Goal: Task Accomplishment & Management: Manage account settings

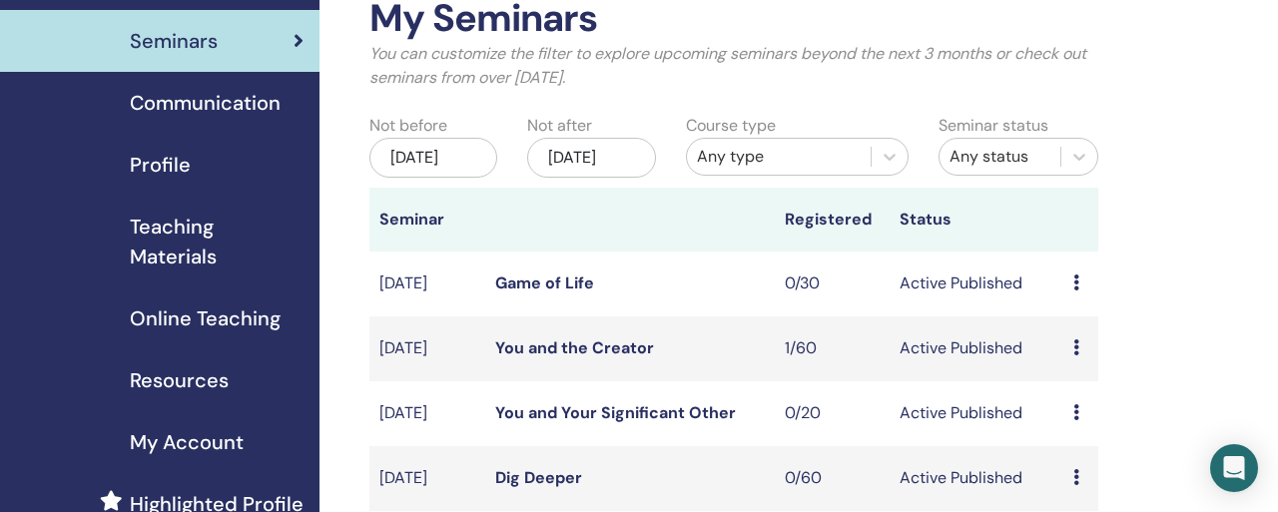
scroll to position [62, 0]
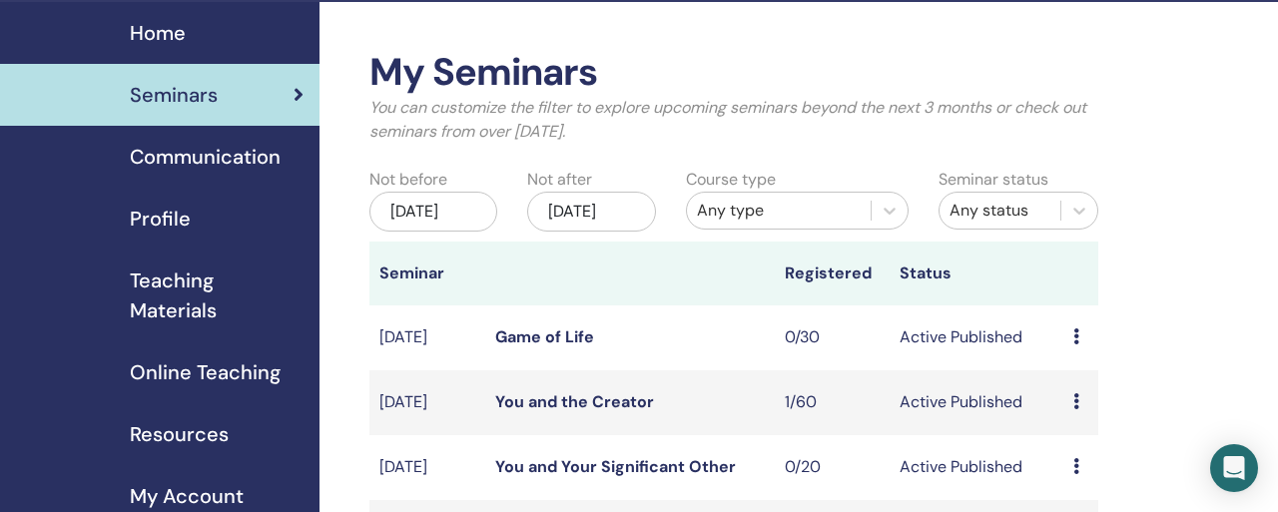
click at [194, 80] on div "Seminars" at bounding box center [159, 95] width 287 height 30
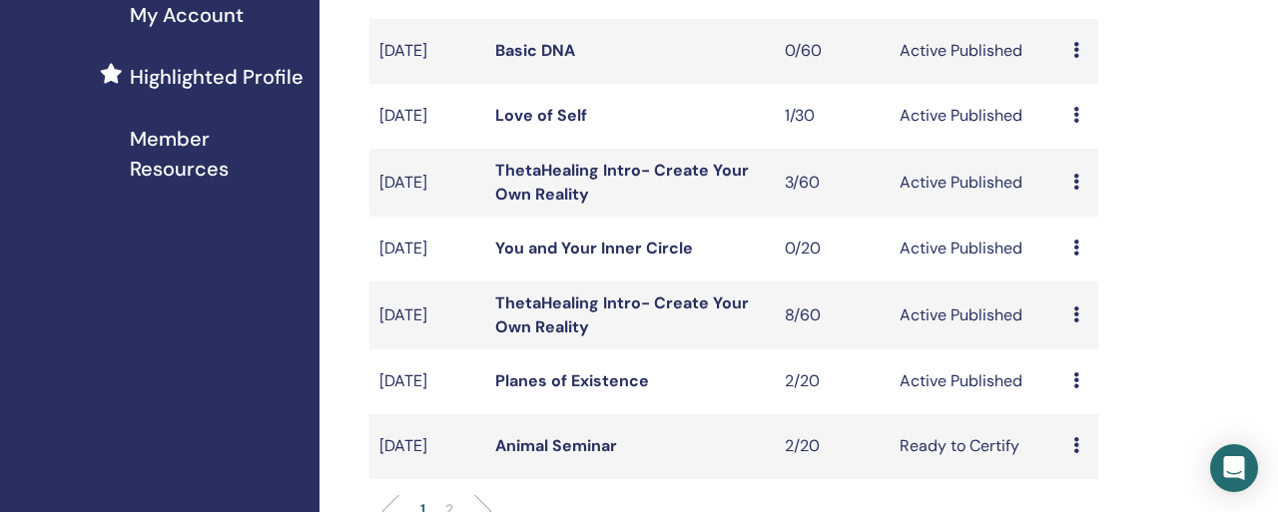
scroll to position [547, 0]
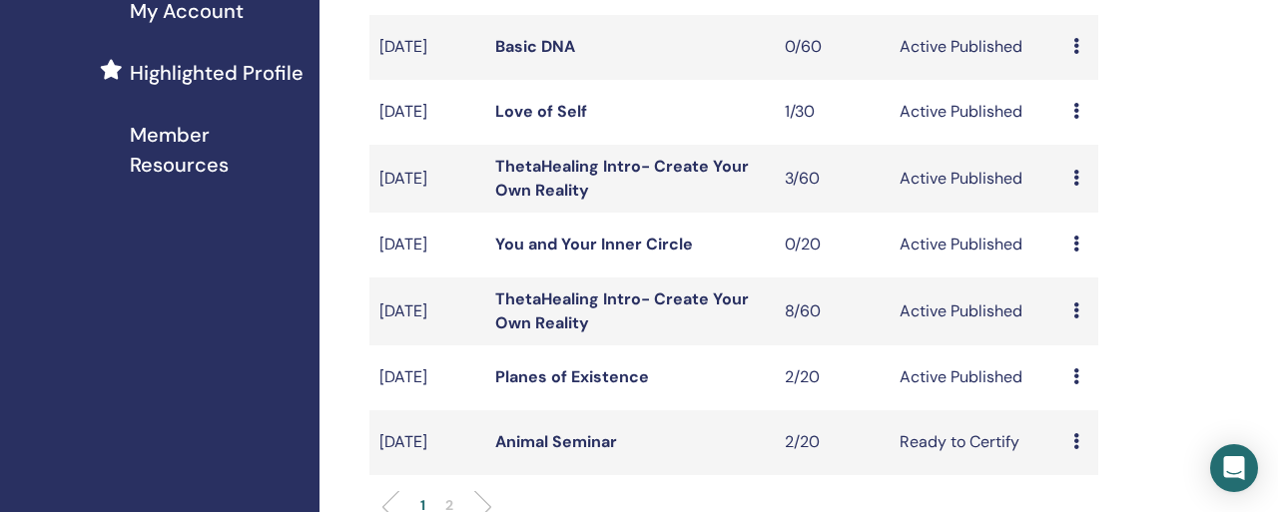
click at [485, 495] on ul "1 2" at bounding box center [733, 514] width 695 height 39
click at [475, 490] on li at bounding box center [475, 507] width 34 height 34
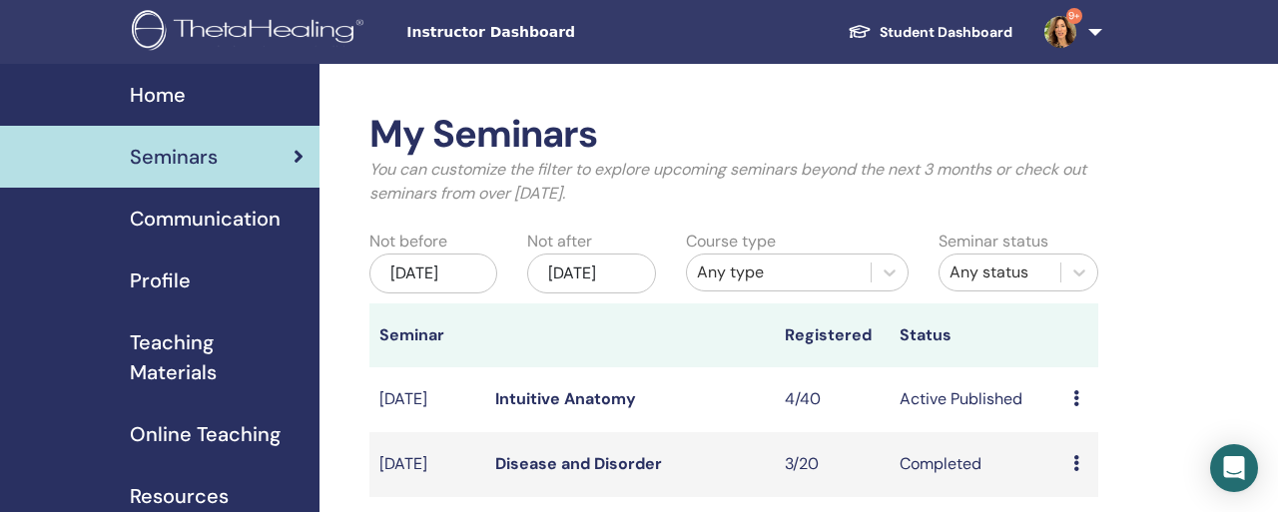
scroll to position [0, 0]
click at [521, 388] on link "Intuitive Anatomy" at bounding box center [565, 398] width 141 height 21
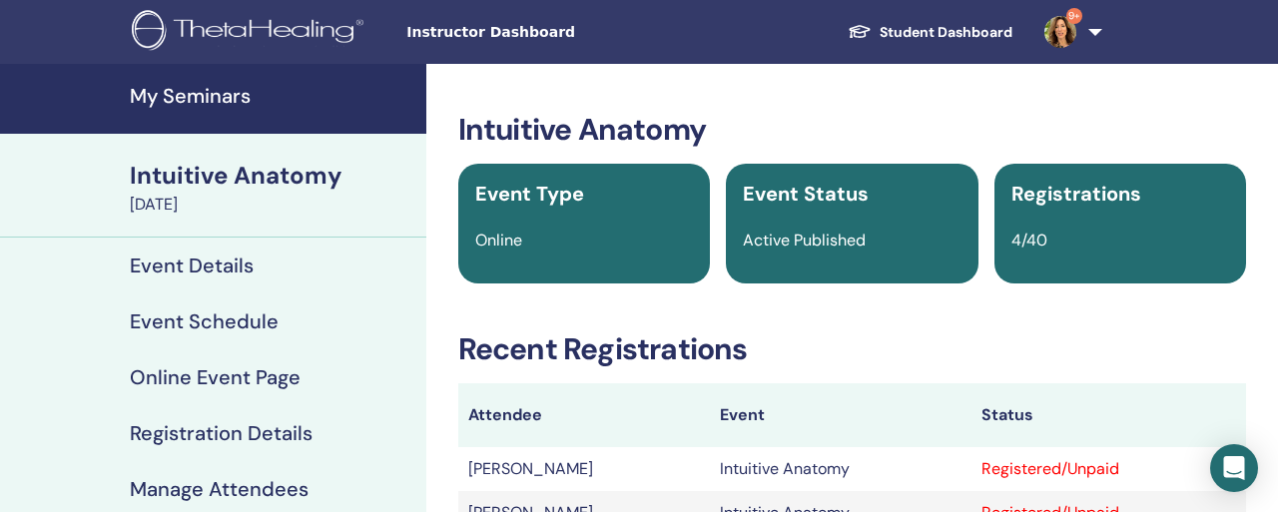
click at [181, 461] on link "Manage Attendees" at bounding box center [213, 489] width 426 height 56
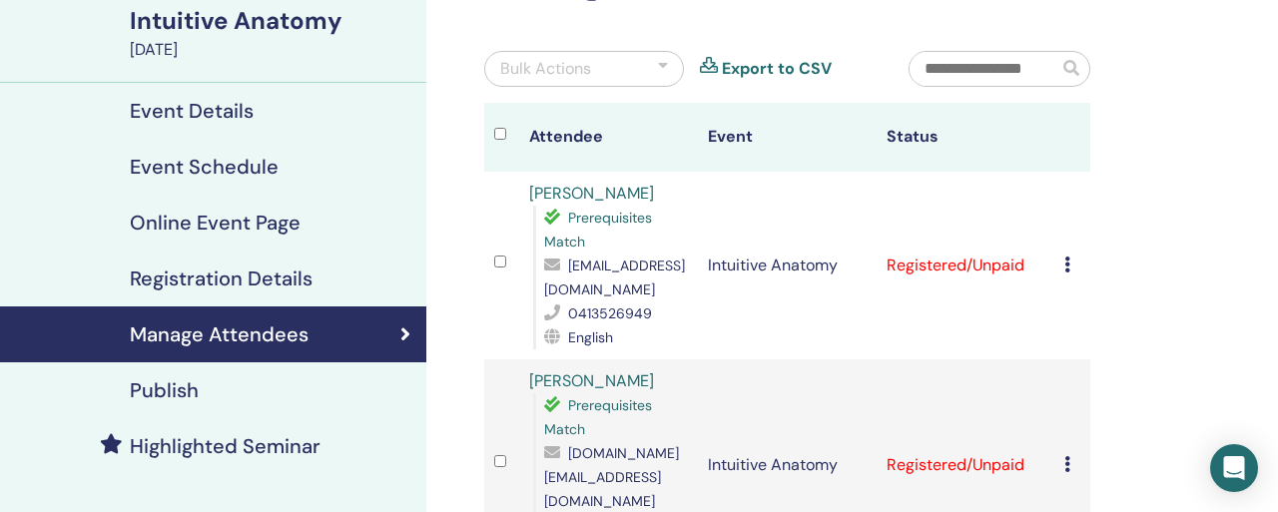
scroll to position [159, 0]
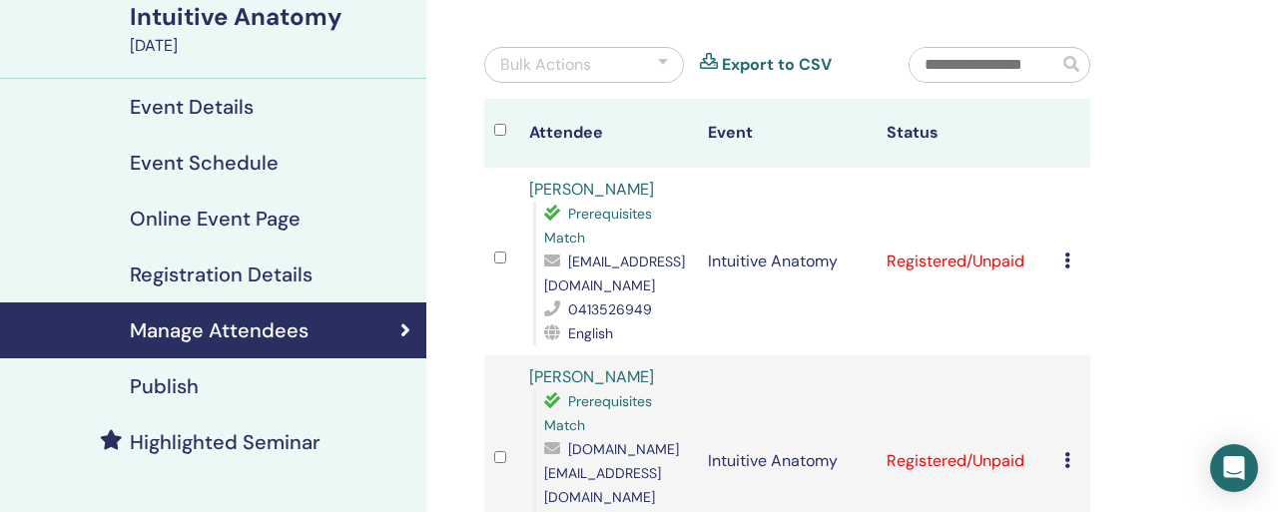
click at [1070, 253] on icon at bounding box center [1067, 261] width 6 height 16
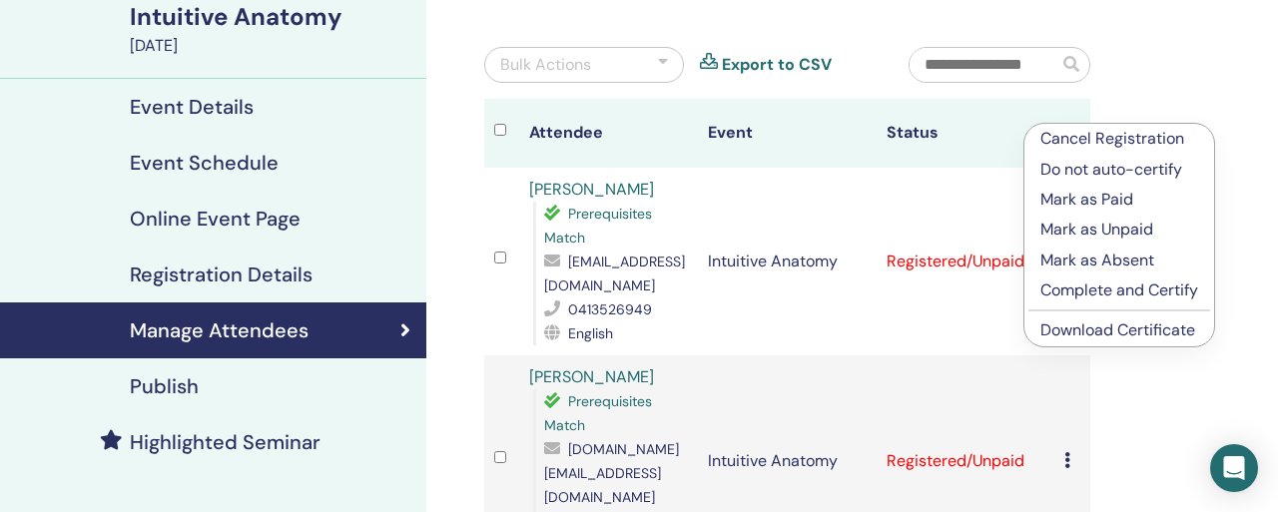
click at [1058, 275] on li "Complete and Certify" at bounding box center [1119, 290] width 190 height 30
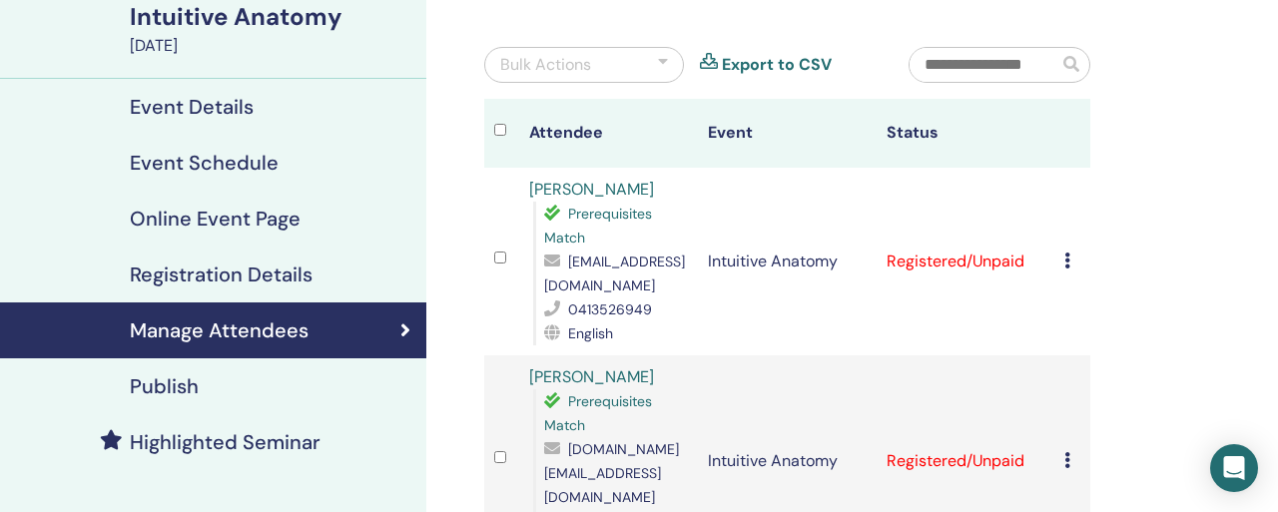
click at [1070, 452] on icon at bounding box center [1067, 460] width 6 height 16
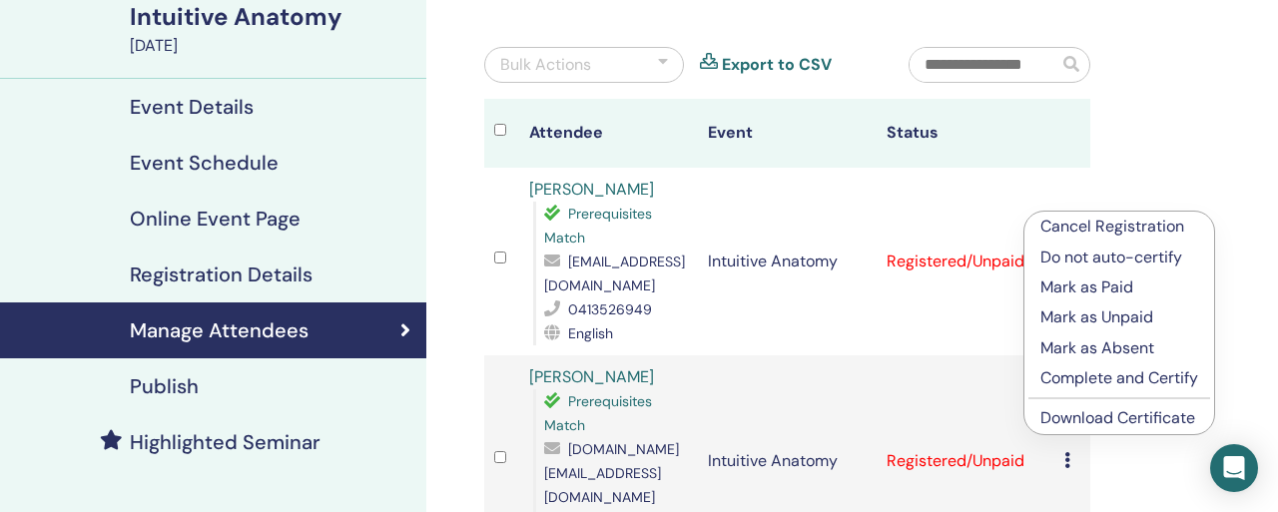
click at [1059, 366] on p "Complete and Certify" at bounding box center [1119, 378] width 158 height 24
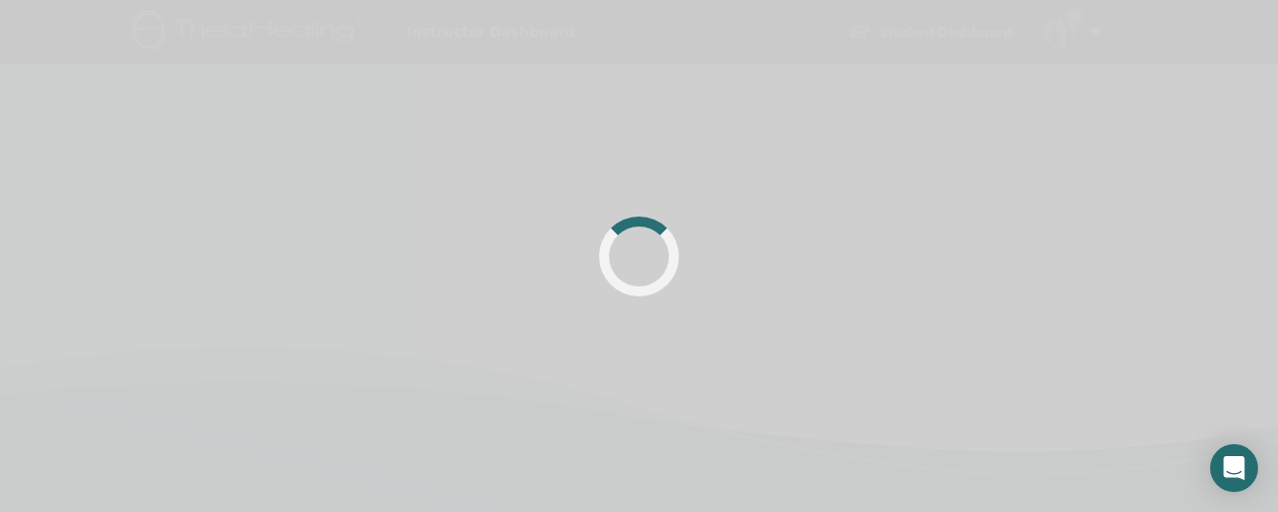
scroll to position [159, 0]
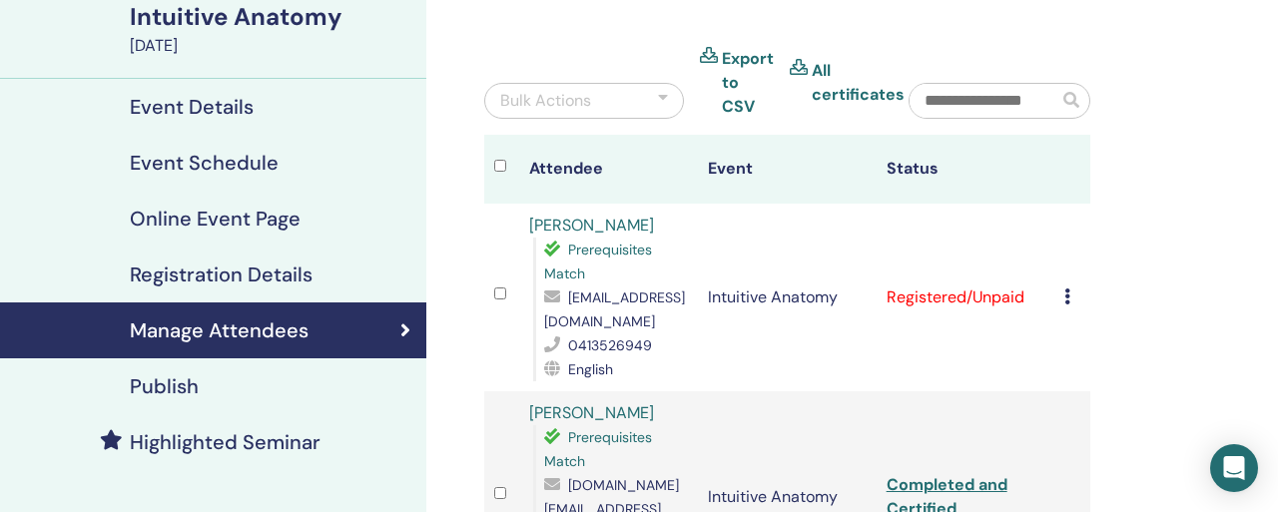
click at [1070, 288] on icon at bounding box center [1067, 296] width 6 height 16
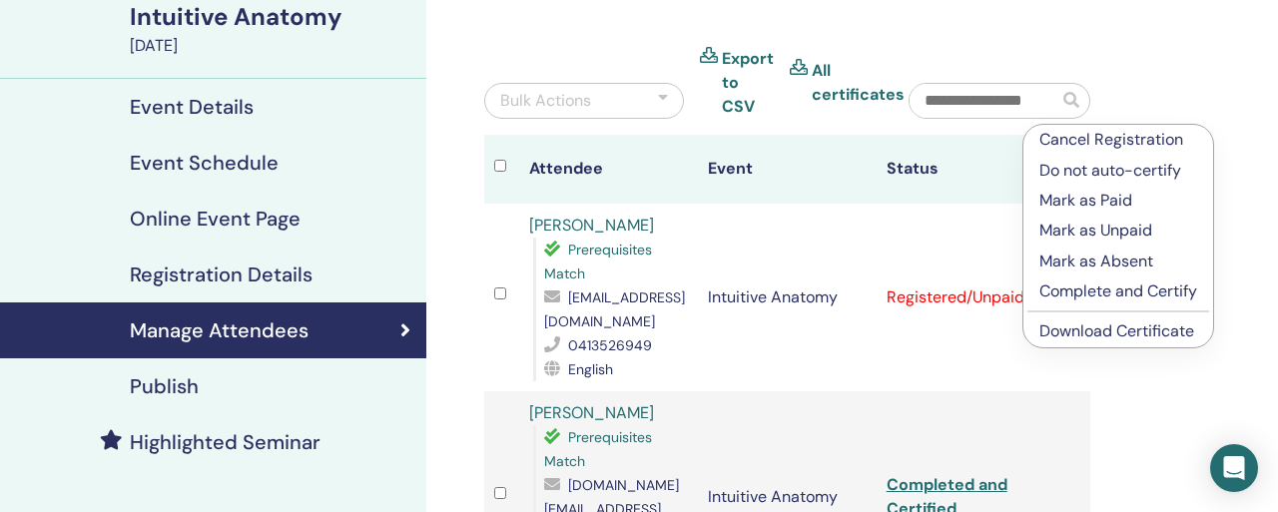
click at [1055, 279] on p "Complete and Certify" at bounding box center [1118, 291] width 158 height 24
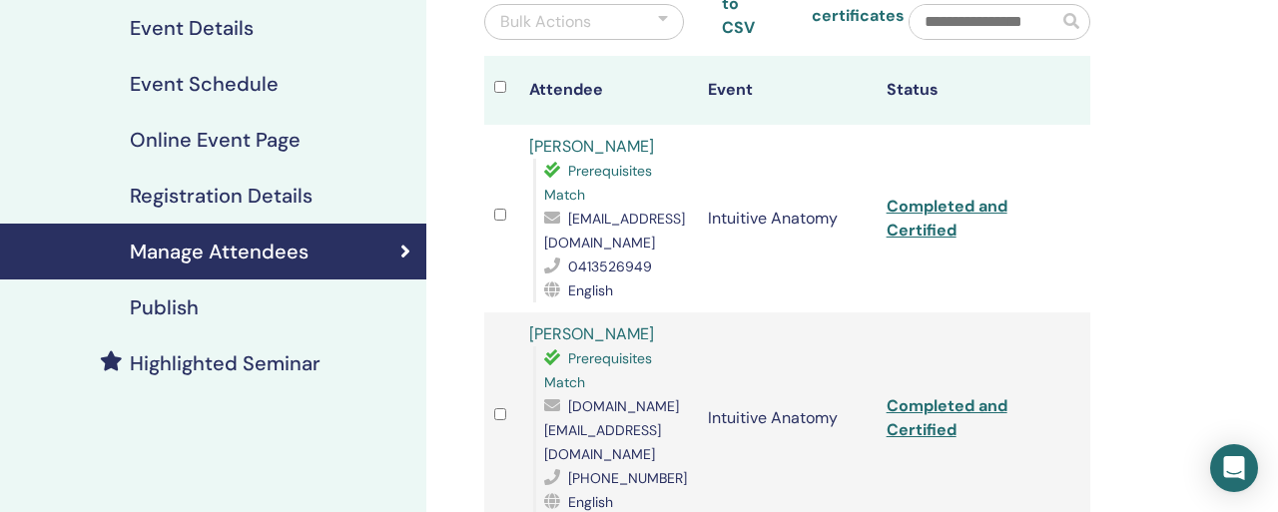
scroll to position [244, 0]
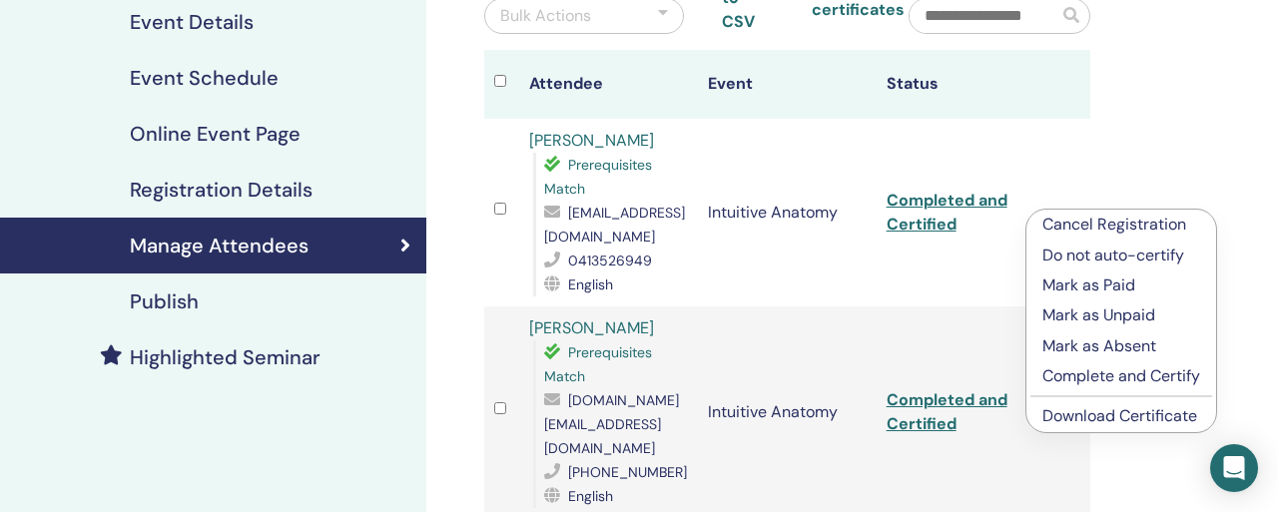
click at [1062, 364] on p "Complete and Certify" at bounding box center [1121, 376] width 158 height 24
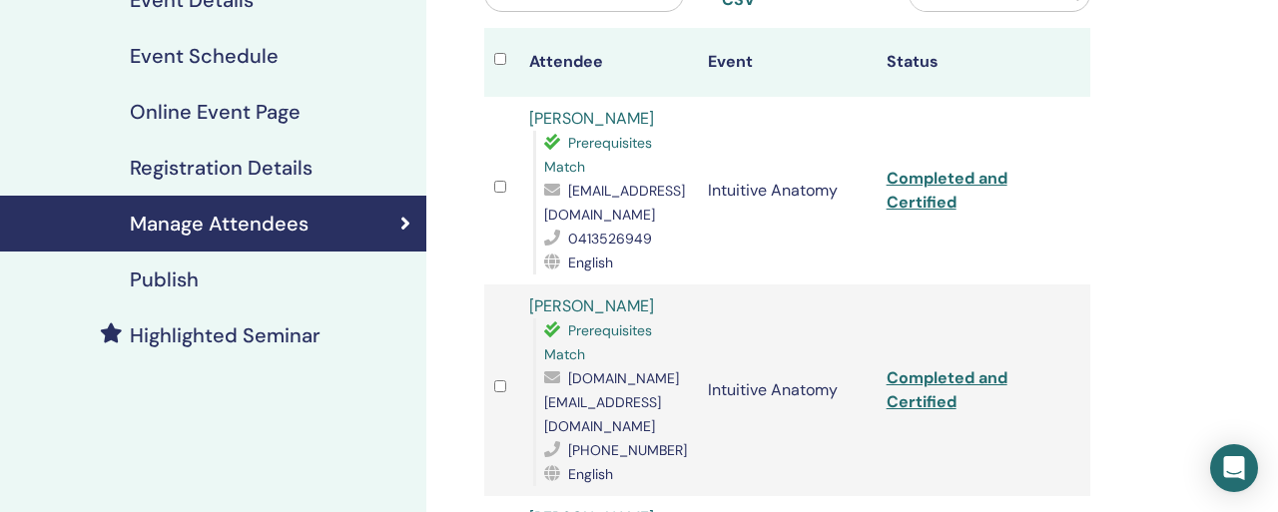
scroll to position [264, 0]
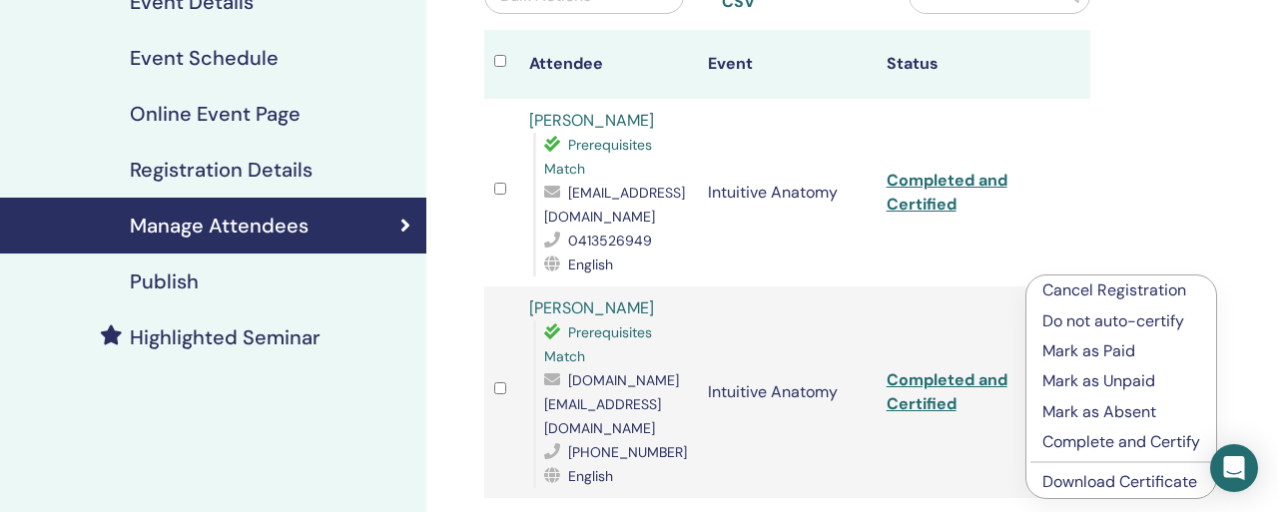
click at [1055, 430] on p "Complete and Certify" at bounding box center [1121, 442] width 158 height 24
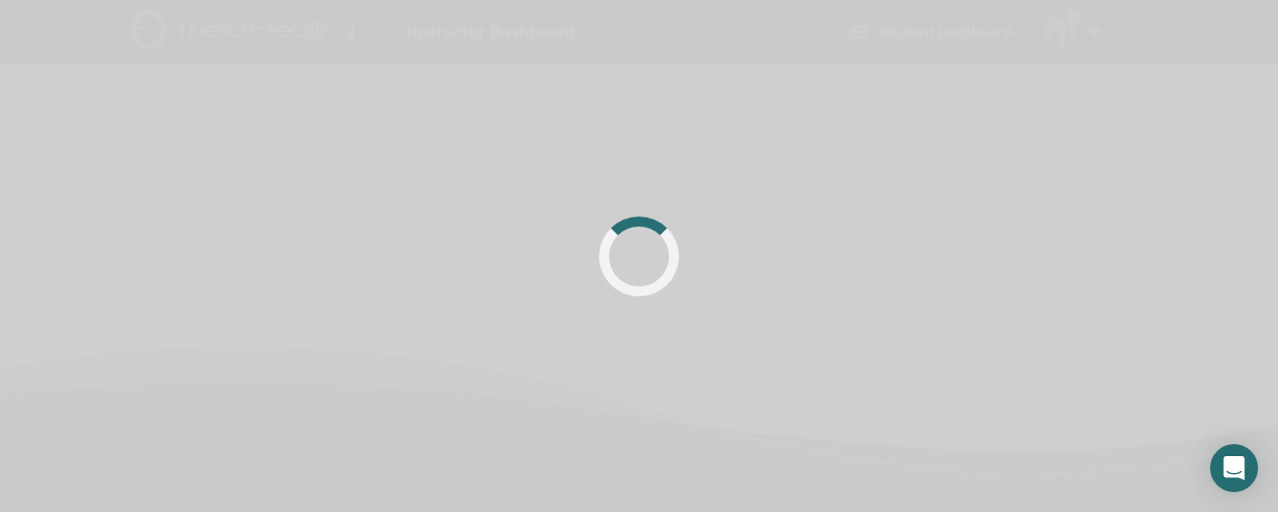
scroll to position [264, 0]
